Goal: Find specific page/section: Find specific page/section

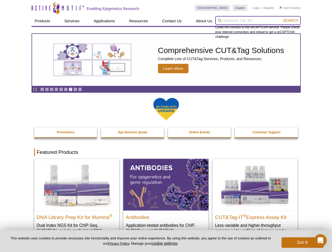
click at [258, 20] on input "search" at bounding box center [257, 20] width 85 height 9
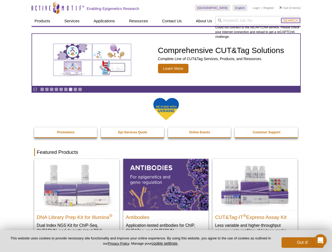
click at [290, 20] on span "Search" at bounding box center [289, 20] width 15 height 4
click at [35, 89] on icon "Pause" at bounding box center [34, 89] width 3 height 3
click at [42, 89] on link "Go to slide 1" at bounding box center [42, 89] width 4 height 4
click at [47, 89] on link "Go to slide 2" at bounding box center [47, 89] width 4 height 4
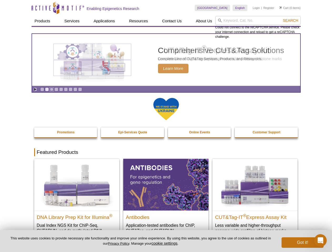
click at [51, 89] on link "Go to slide 3" at bounding box center [52, 89] width 4 height 4
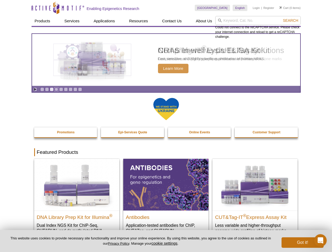
click at [56, 89] on link "Go to slide 4" at bounding box center [56, 89] width 4 height 4
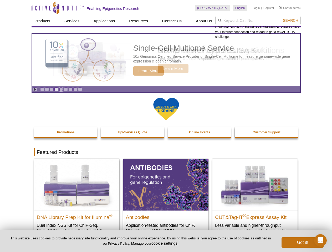
click at [61, 89] on link "Go to slide 5" at bounding box center [61, 89] width 4 height 4
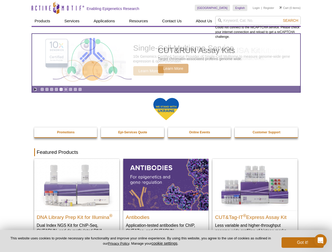
click at [66, 89] on link "Go to slide 6" at bounding box center [66, 89] width 4 height 4
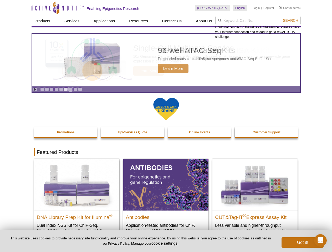
click at [70, 89] on link "Go to slide 7" at bounding box center [71, 89] width 4 height 4
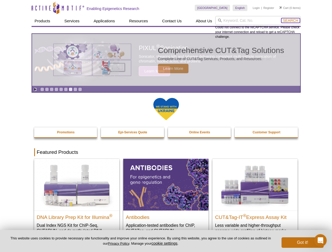
click at [290, 20] on span "Search" at bounding box center [289, 20] width 15 height 4
